Goal: Information Seeking & Learning: Learn about a topic

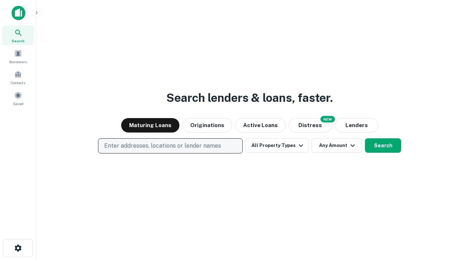
click at [170, 146] on p "Enter addresses, locations or lender names" at bounding box center [162, 146] width 117 height 9
type input "**********"
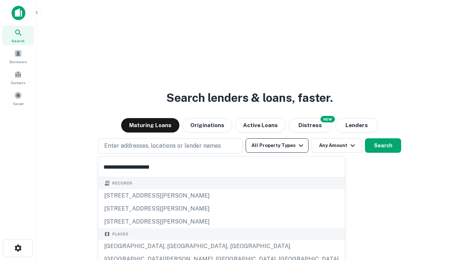
click at [173, 247] on div "[GEOGRAPHIC_DATA], [GEOGRAPHIC_DATA], [GEOGRAPHIC_DATA]" at bounding box center [221, 246] width 246 height 13
click at [277, 146] on button "All Property Types" at bounding box center [277, 146] width 63 height 14
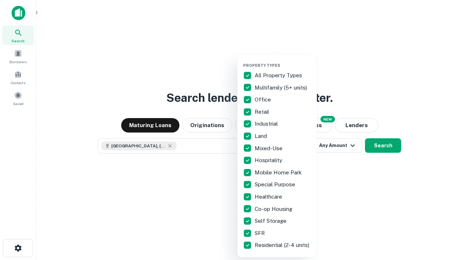
click at [283, 61] on button "button" at bounding box center [283, 61] width 80 height 0
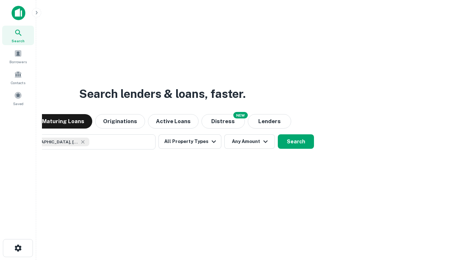
scroll to position [12, 0]
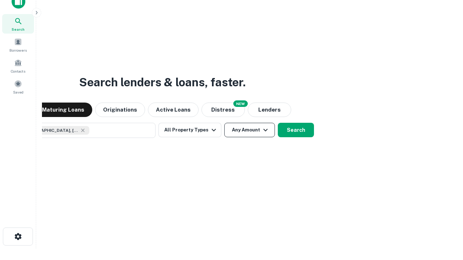
click at [224, 123] on button "Any Amount" at bounding box center [249, 130] width 51 height 14
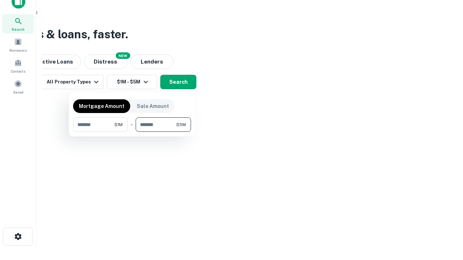
type input "*******"
click at [132, 132] on button "button" at bounding box center [132, 132] width 118 height 0
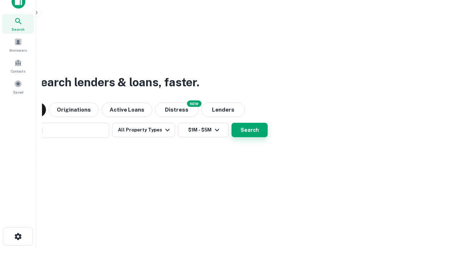
click at [232, 123] on button "Search" at bounding box center [250, 130] width 36 height 14
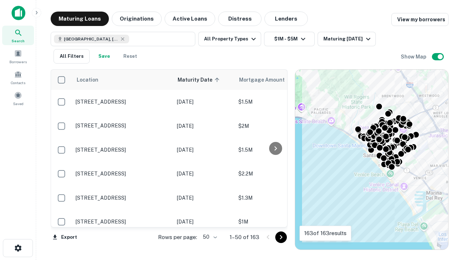
click at [209, 237] on body "Search Borrowers Contacts Saved Maturing Loans Originations Active Loans Distre…" at bounding box center [231, 130] width 463 height 260
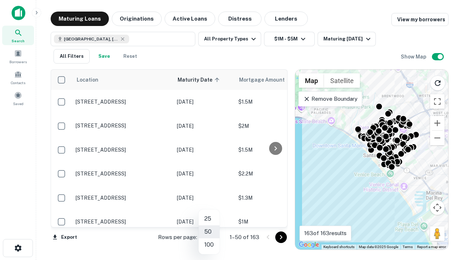
click at [209, 219] on li "25" at bounding box center [209, 219] width 21 height 13
